Goal: Transaction & Acquisition: Purchase product/service

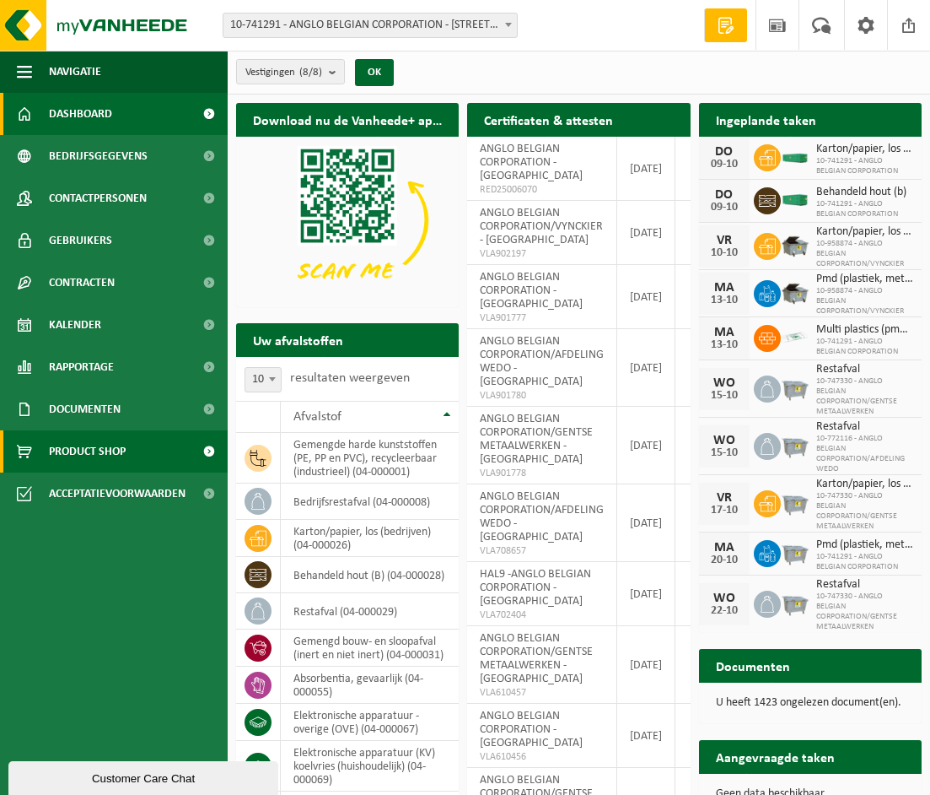
click at [94, 456] on span "Product Shop" at bounding box center [87, 451] width 77 height 42
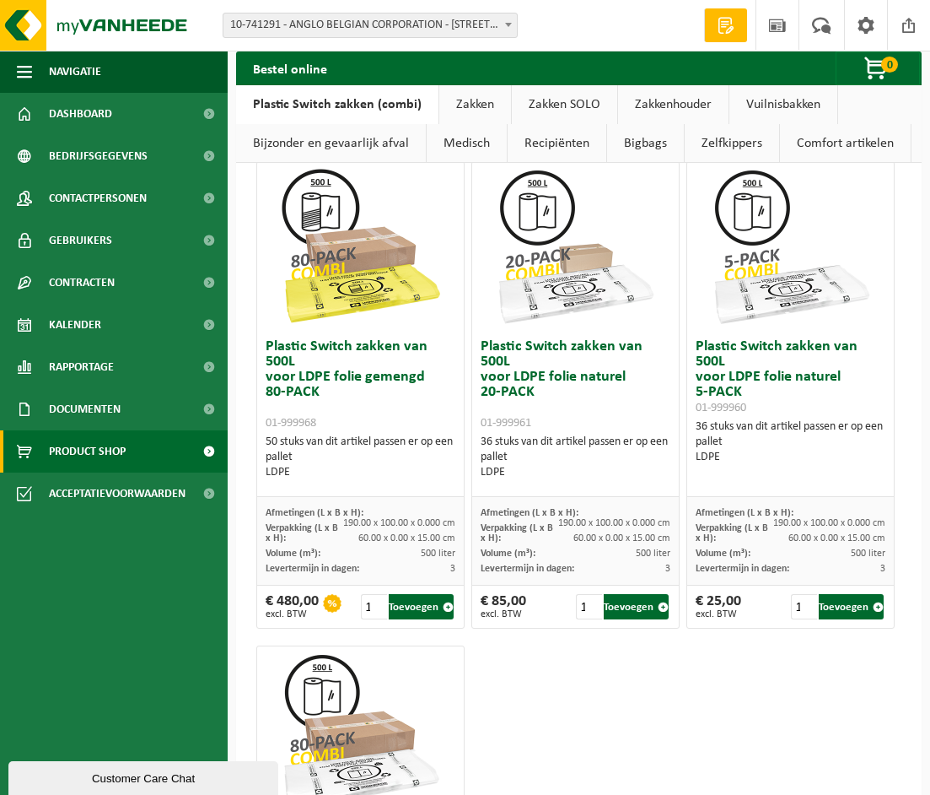
scroll to position [1518, 0]
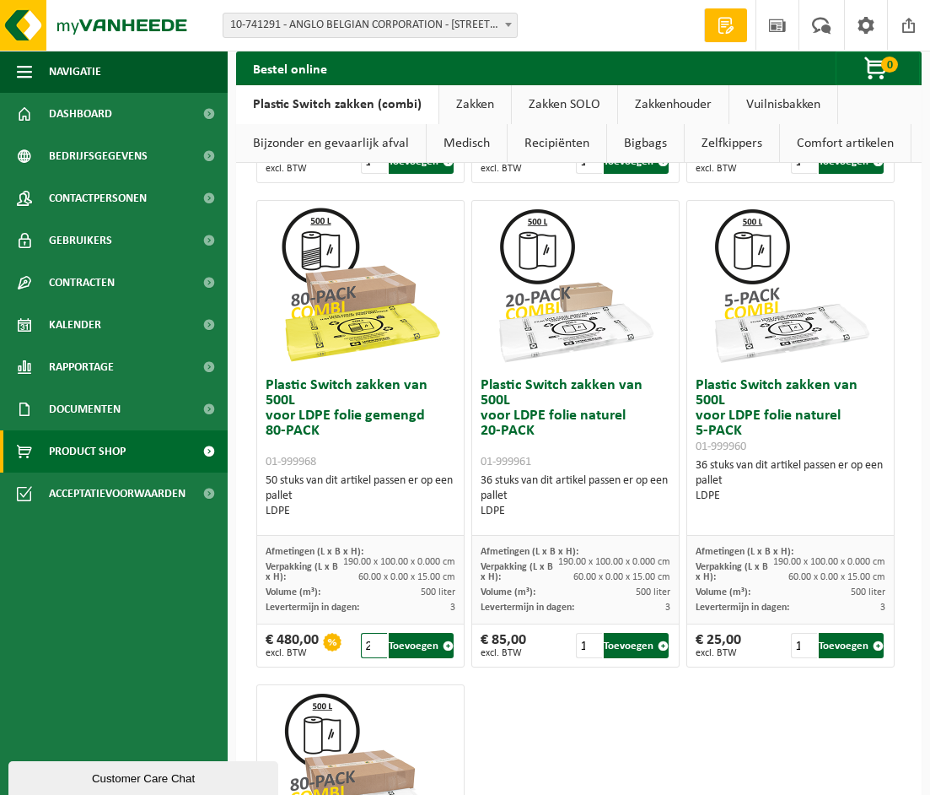
click at [375, 643] on input "2" at bounding box center [374, 645] width 27 height 25
click at [375, 643] on input "3" at bounding box center [374, 645] width 27 height 25
click at [375, 643] on input "4" at bounding box center [374, 645] width 27 height 25
click at [415, 646] on button "Toevoegen" at bounding box center [421, 645] width 65 height 25
type input "1"
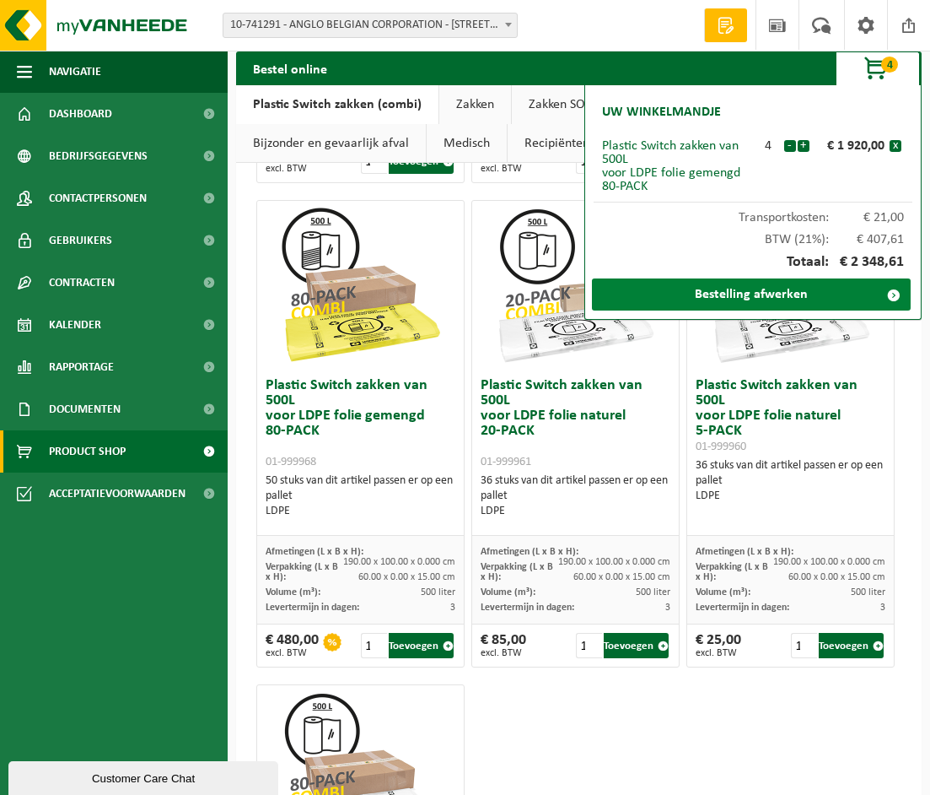
click at [796, 287] on link "Bestelling afwerken" at bounding box center [751, 294] width 319 height 32
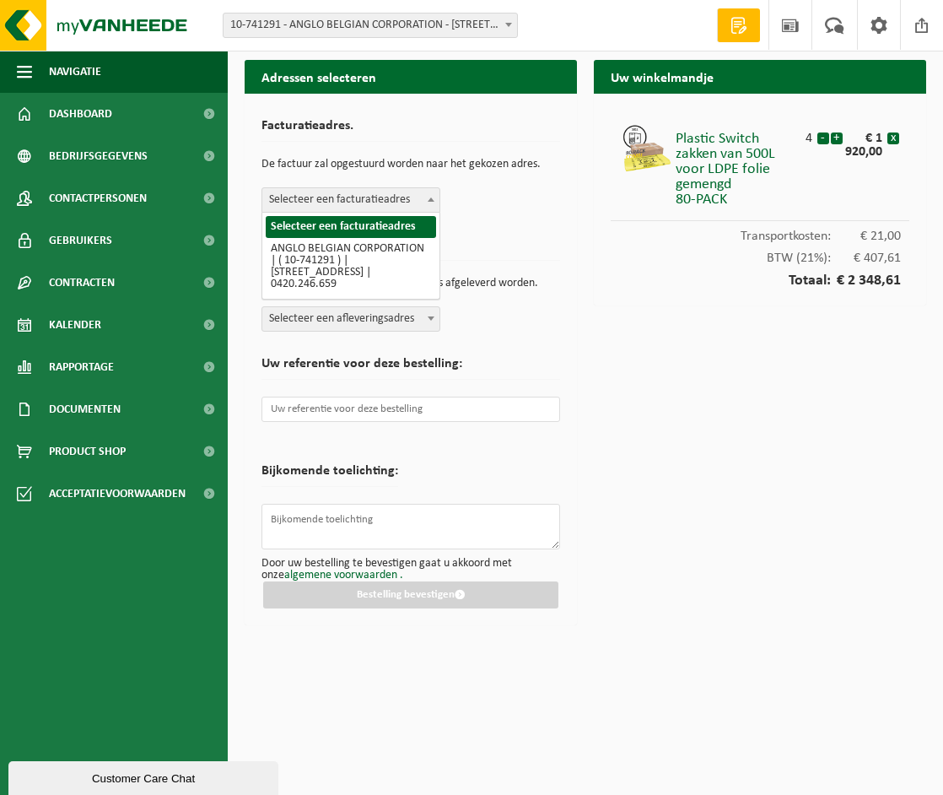
click at [348, 197] on span "Selecteer een facturatieadres" at bounding box center [350, 200] width 177 height 24
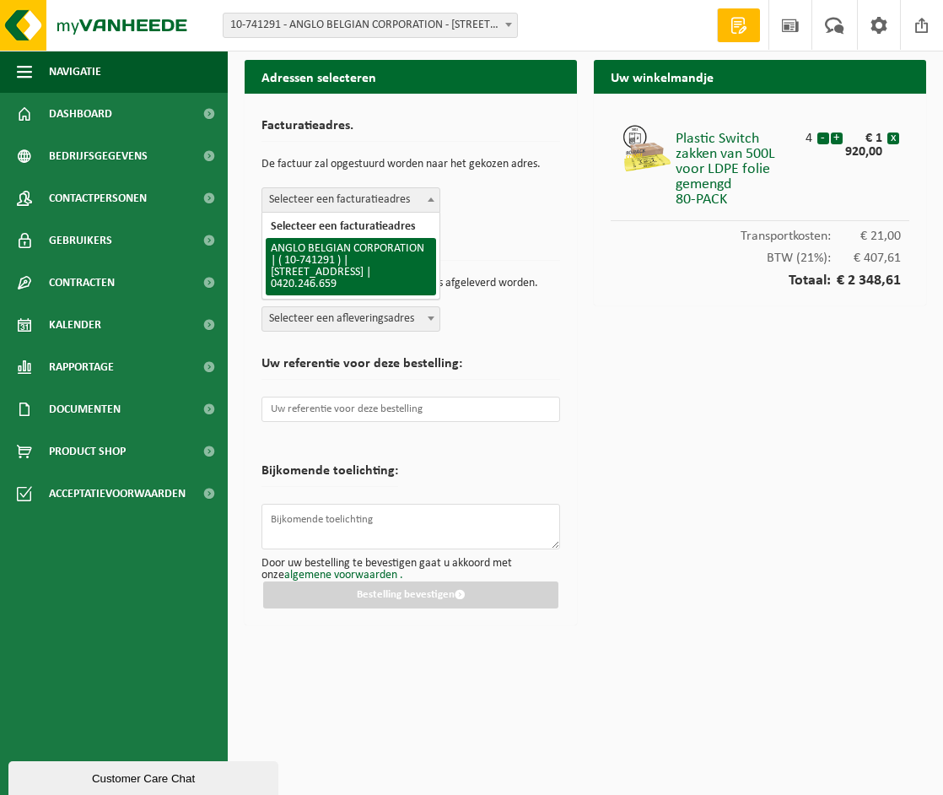
select select "5896"
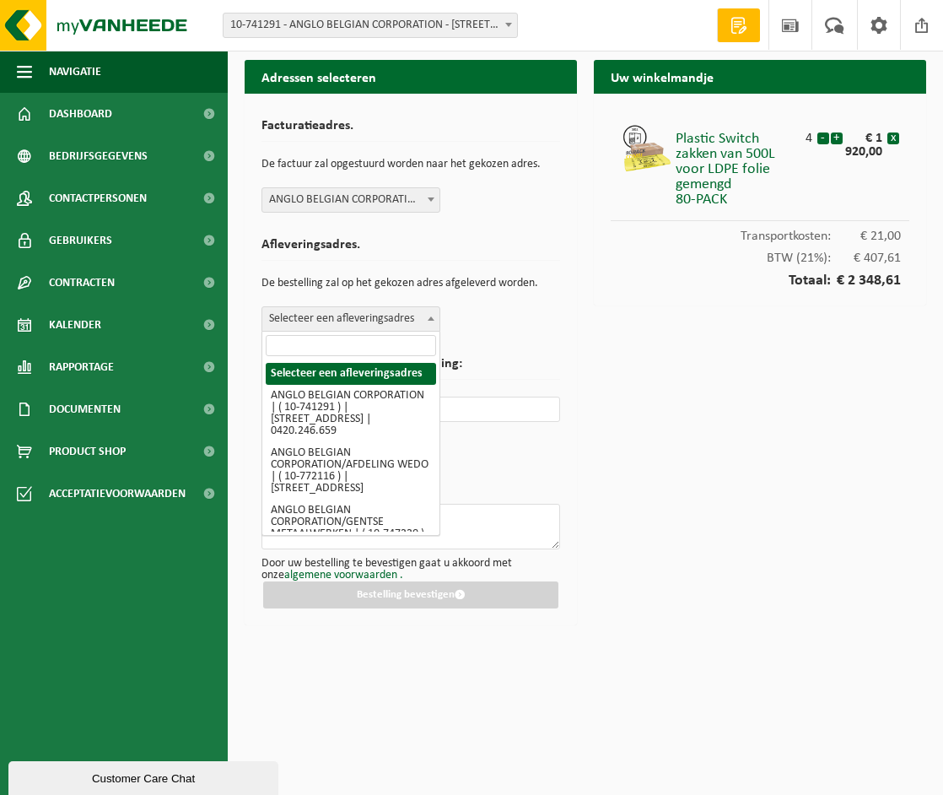
click at [324, 314] on span "Selecteer een afleveringsadres" at bounding box center [350, 319] width 177 height 24
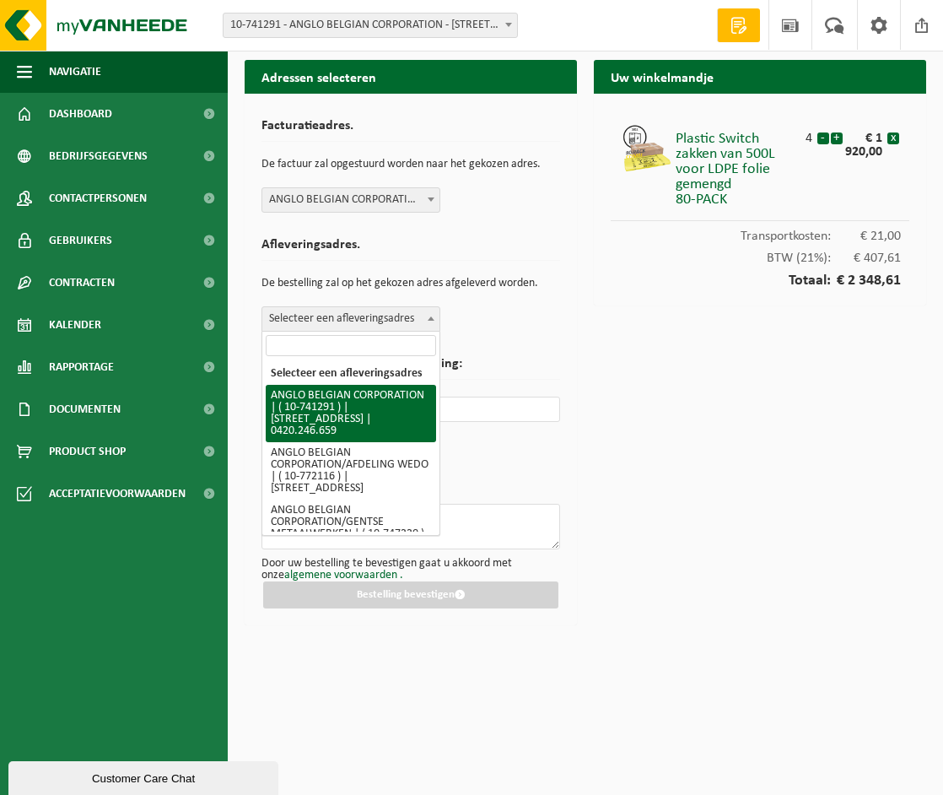
select select "5896"
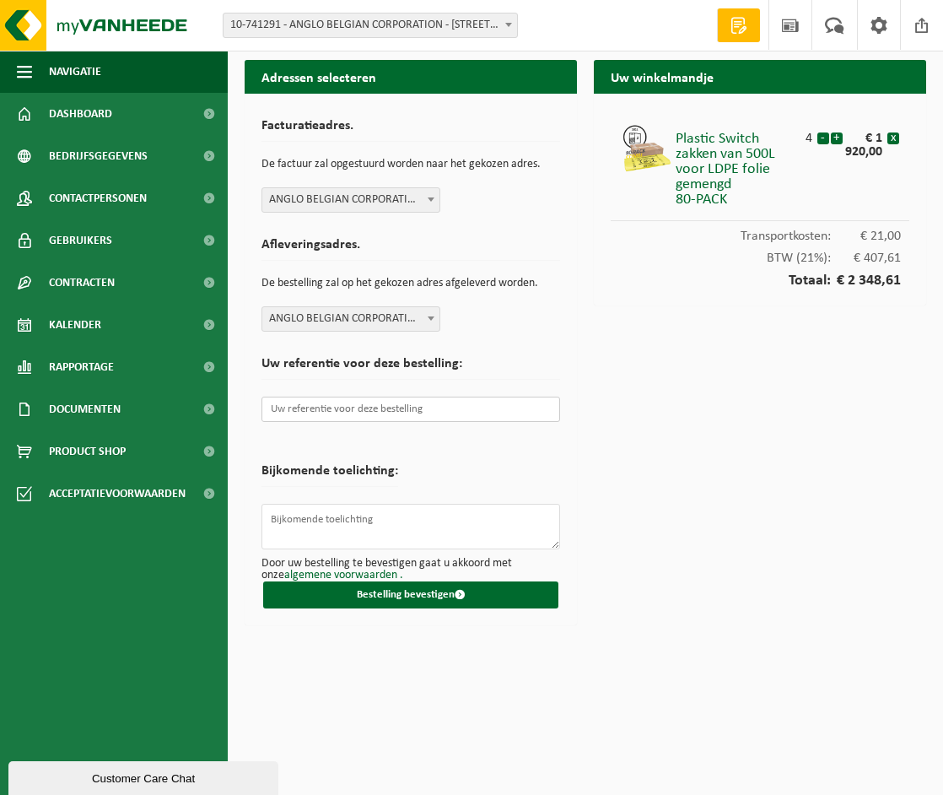
click at [377, 413] on input "text" at bounding box center [411, 408] width 299 height 25
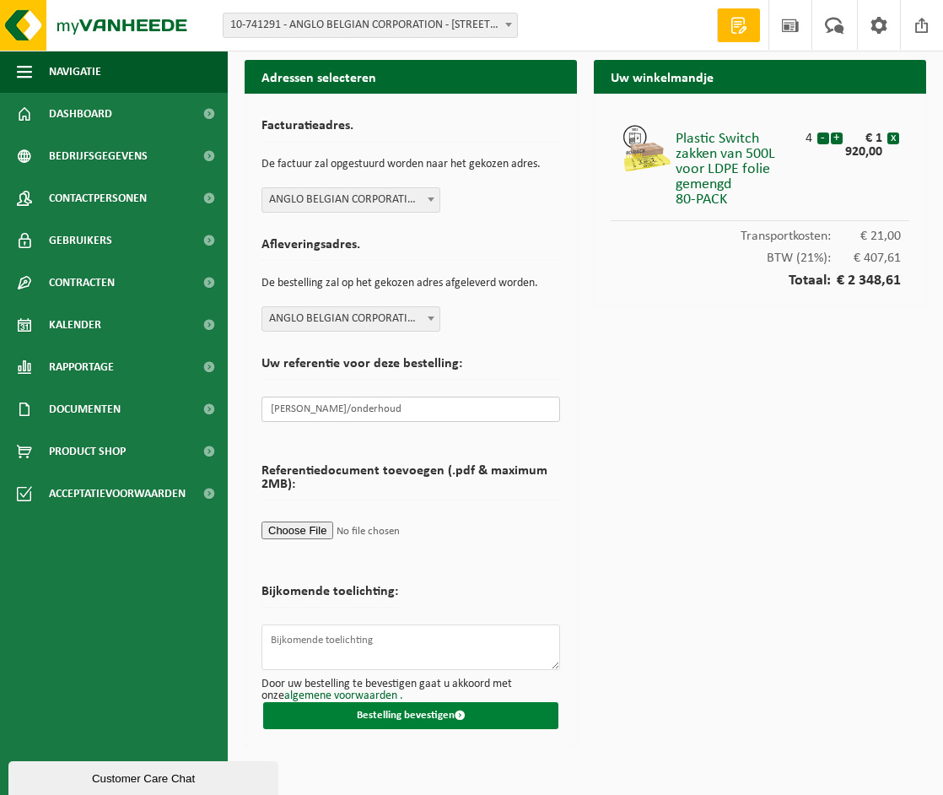
type input "tav Steven/onderhoud"
click at [418, 717] on button "Bestelling bevestigen" at bounding box center [410, 715] width 295 height 27
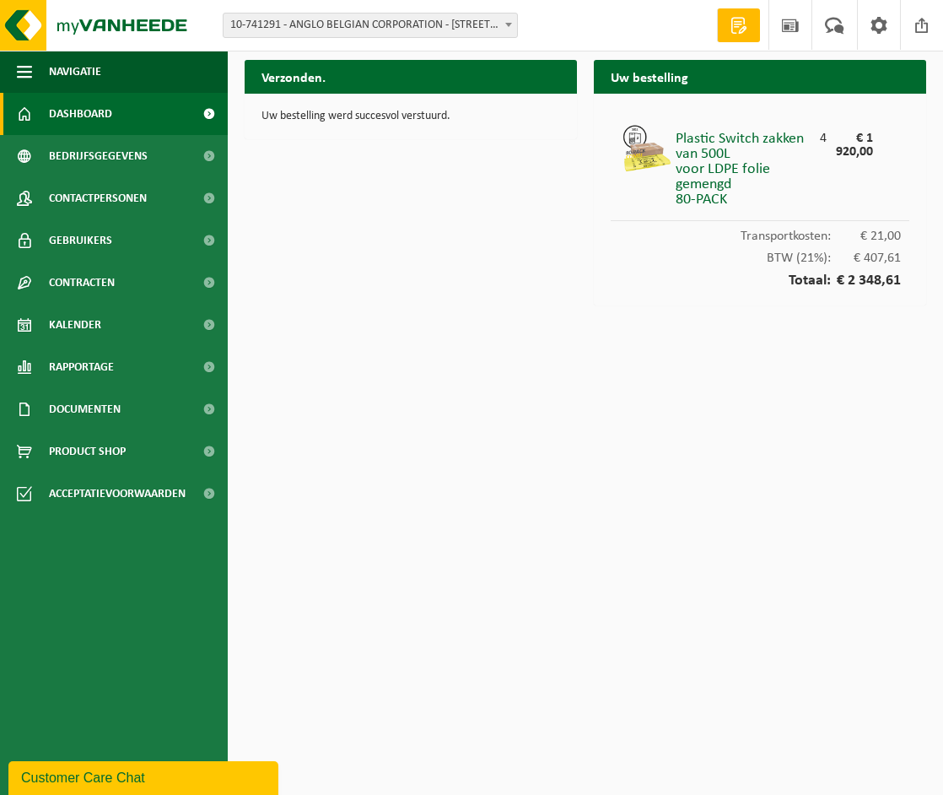
click at [75, 117] on span "Dashboard" at bounding box center [80, 114] width 63 height 42
